Goal: Check status: Check status

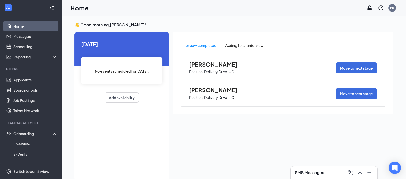
click at [208, 89] on span "[PERSON_NAME]" at bounding box center [217, 90] width 56 height 7
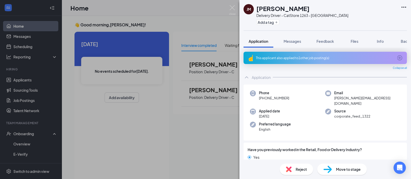
click at [403, 43] on span "Background" at bounding box center [410, 41] width 21 height 5
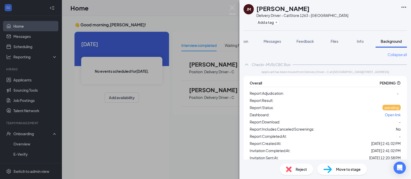
click at [190, 132] on div "[PERSON_NAME] [PERSON_NAME] Delivery Driver - C at Store 1263 - Texarkana Add a…" at bounding box center [205, 89] width 411 height 179
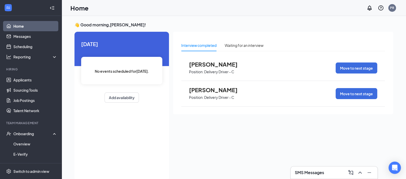
click at [200, 63] on span "[PERSON_NAME]" at bounding box center [217, 64] width 56 height 7
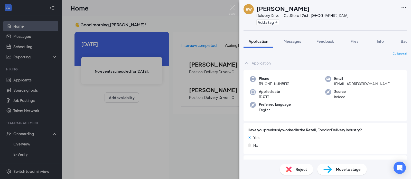
click at [404, 41] on span "Background" at bounding box center [410, 41] width 21 height 5
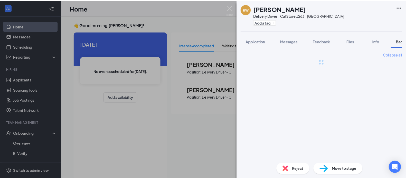
scroll to position [0, 21]
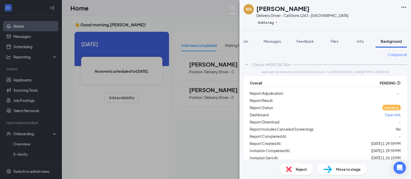
click at [131, 137] on div "RW [PERSON_NAME] Delivery Driver - C at Store 1263 - Texarkana Add a tag Applic…" at bounding box center [205, 89] width 411 height 179
